Goal: Navigation & Orientation: Find specific page/section

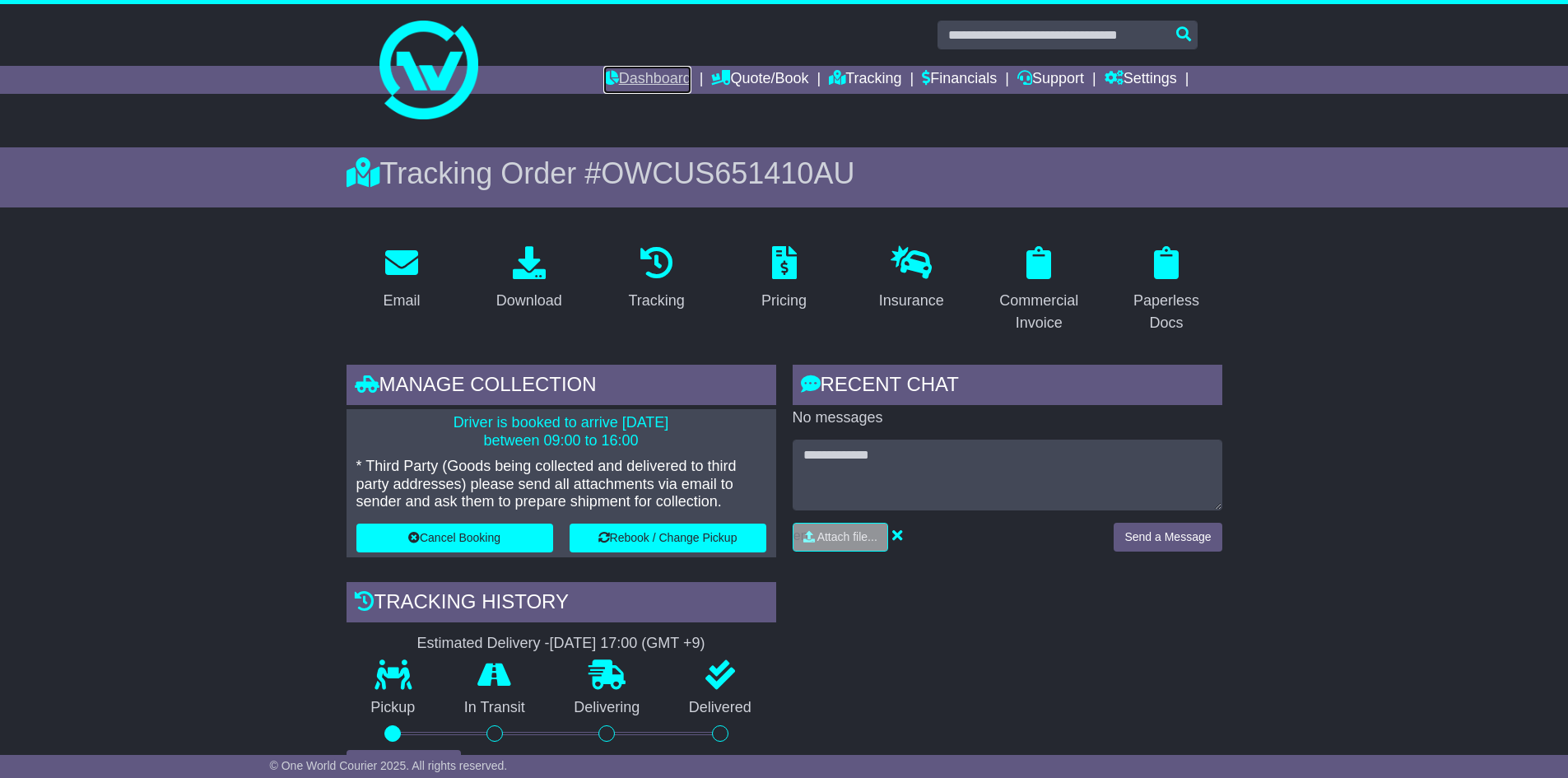
click at [633, 82] on link "Dashboard" at bounding box center [647, 79] width 88 height 28
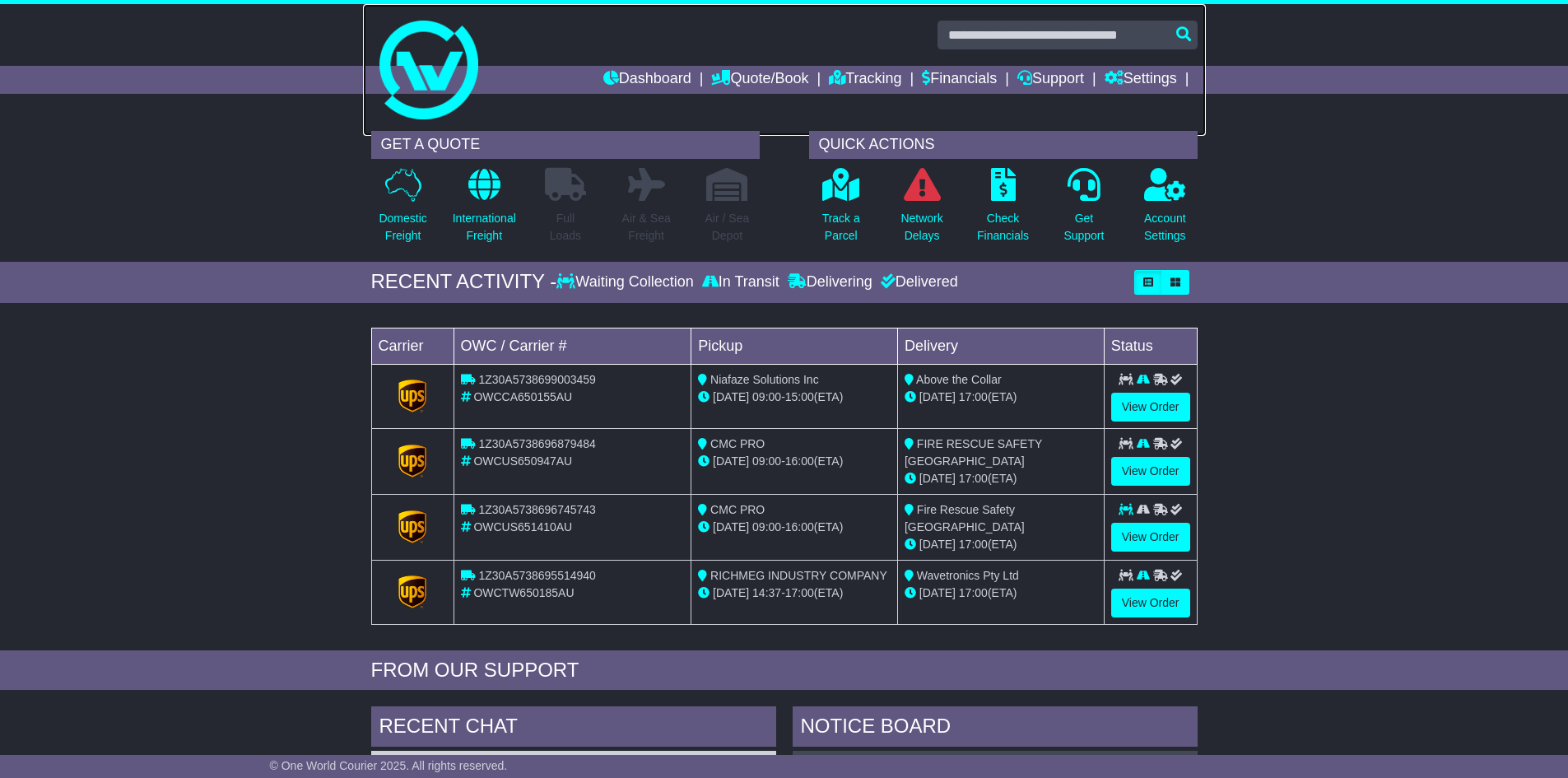
click at [734, 55] on link at bounding box center [784, 70] width 843 height 131
click at [763, 77] on link "Quote/Book" at bounding box center [760, 79] width 97 height 28
click at [756, 141] on link "Saved Quotes" at bounding box center [777, 144] width 131 height 18
